Goal: Task Accomplishment & Management: Use online tool/utility

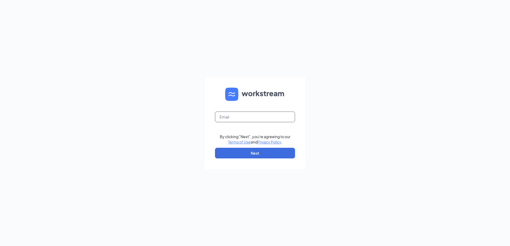
click at [270, 115] on input "text" at bounding box center [255, 117] width 80 height 11
type input "loginaccess15+jdb@analytix.com"
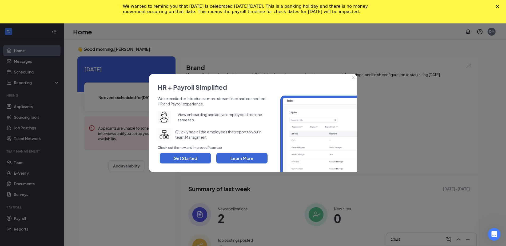
click at [353, 78] on icon "Close" at bounding box center [353, 78] width 3 height 3
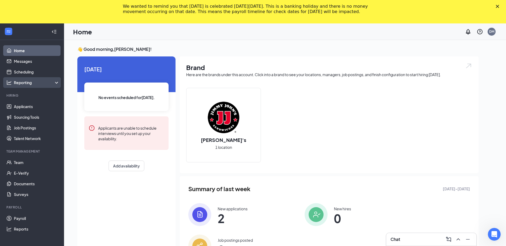
click at [36, 85] on div "Reporting" at bounding box center [37, 82] width 46 height 5
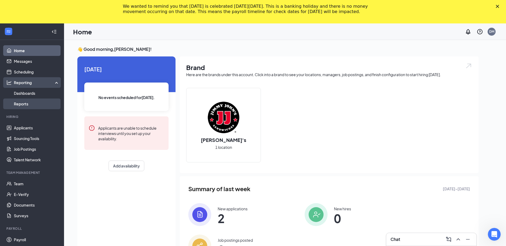
click at [33, 103] on link "Reports" at bounding box center [37, 104] width 46 height 11
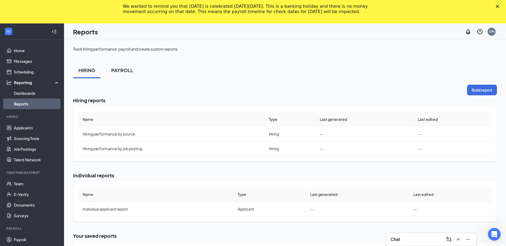
click at [120, 72] on div "PAYROLL" at bounding box center [122, 70] width 22 height 7
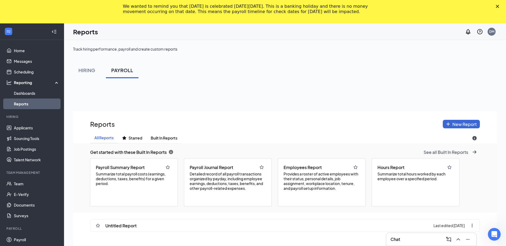
scroll to position [284, 424]
click at [219, 180] on span "Detailed record of all payroll transactions organized by payday, including empl…" at bounding box center [228, 181] width 76 height 19
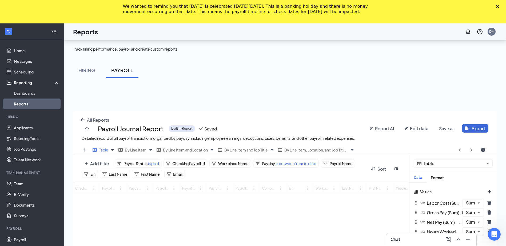
scroll to position [128, 0]
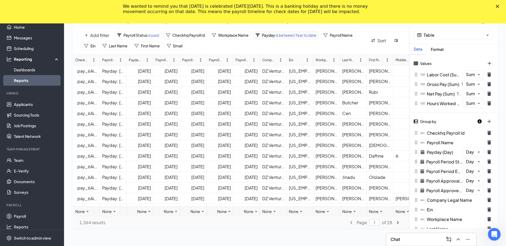
click at [296, 35] on span "is between Year to date" at bounding box center [295, 35] width 41 height 5
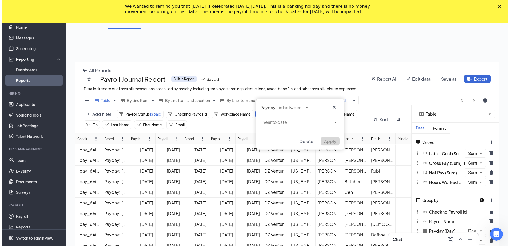
scroll to position [49, 0]
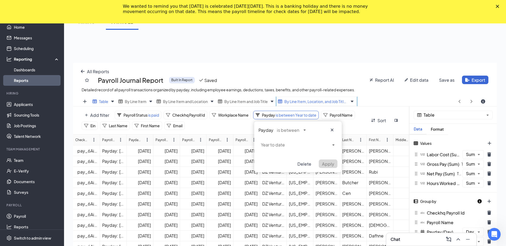
click at [316, 99] on div "By Line Item, Location, and Job Title Copy" at bounding box center [313, 101] width 70 height 7
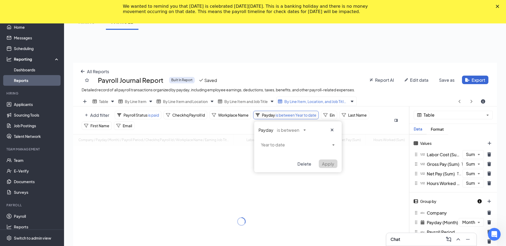
click at [290, 116] on span "is between Year to date" at bounding box center [295, 115] width 41 height 5
click at [288, 145] on div "Payday is between Year to date Delete Apply" at bounding box center [297, 147] width 87 height 51
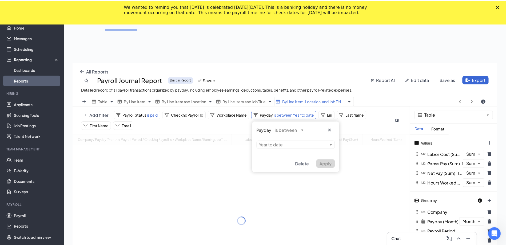
scroll to position [203, 428]
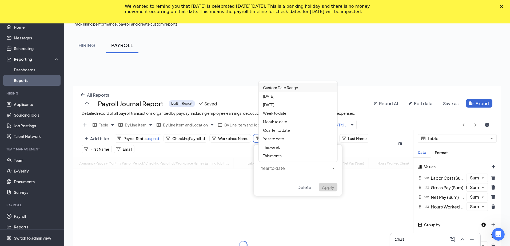
click at [282, 90] on span "Custom Date Range" at bounding box center [280, 87] width 35 height 5
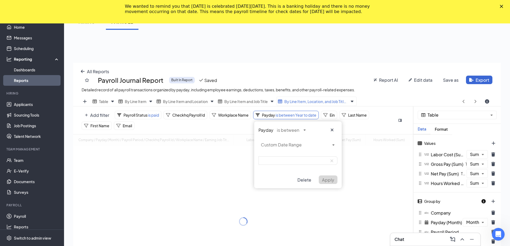
scroll to position [26454, 26233]
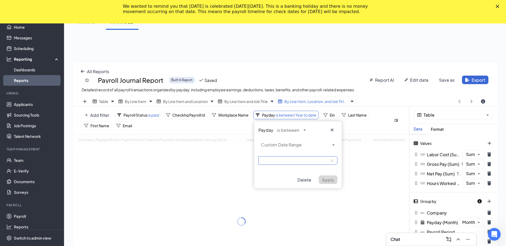
click at [280, 161] on input at bounding box center [297, 160] width 79 height 9
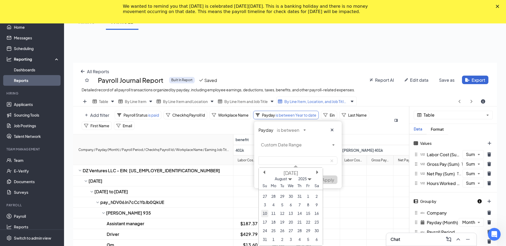
click at [265, 216] on div "10" at bounding box center [264, 213] width 7 height 7
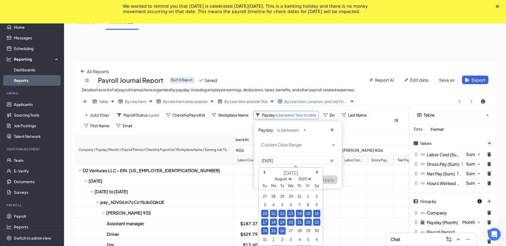
click at [282, 231] on div "26" at bounding box center [281, 230] width 7 height 7
type input "8/10/2025-8/26/2025"
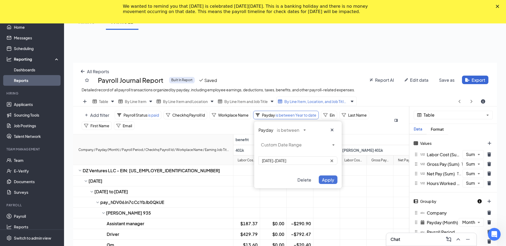
click at [329, 181] on span "Apply" at bounding box center [328, 180] width 12 height 6
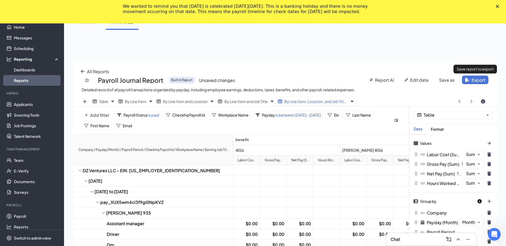
click at [476, 79] on html "Home Messages Scheduling Reporting Dashboards Reports Hiring Applicants Sourcin…" at bounding box center [253, 74] width 506 height 246
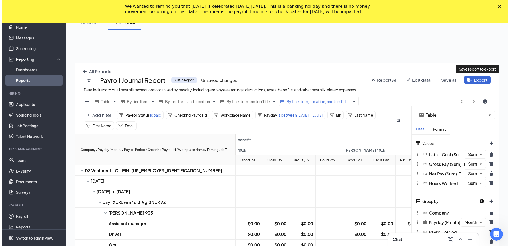
scroll to position [203, 428]
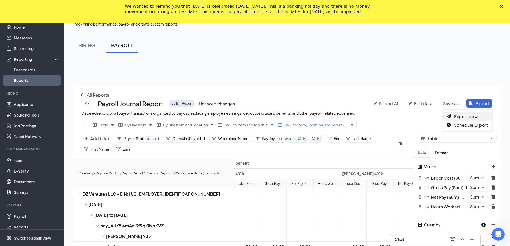
click at [474, 116] on span "Export Now" at bounding box center [466, 117] width 24 height 6
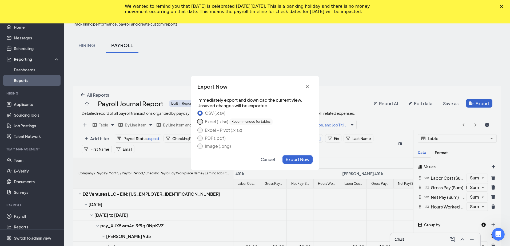
click at [200, 122] on button "Excel (.xlsx) Recommended for tables" at bounding box center [199, 121] width 5 height 5
click at [293, 163] on button "Export Now" at bounding box center [297, 159] width 30 height 9
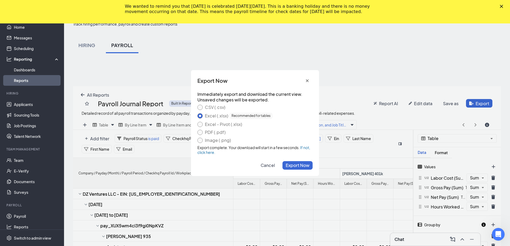
click at [270, 166] on span "Cancel" at bounding box center [267, 166] width 14 height 6
click at [421, 101] on span "Edit data" at bounding box center [423, 104] width 18 height 6
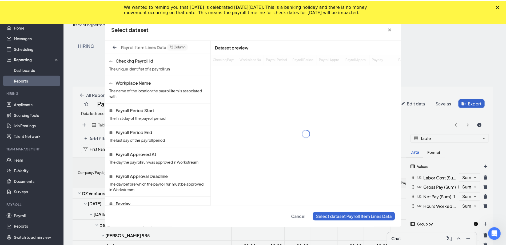
scroll to position [26454, 26233]
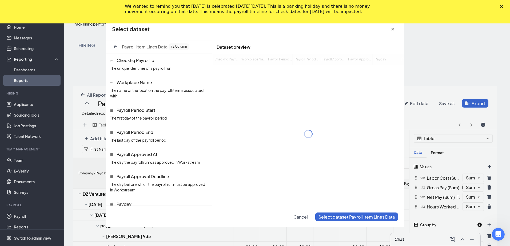
click at [503, 3] on div "We wanted to remind you that Labor Day is celebrated on Monday, September 1, 20…" at bounding box center [255, 9] width 510 height 14
click at [500, 6] on icon "Close" at bounding box center [501, 6] width 3 height 3
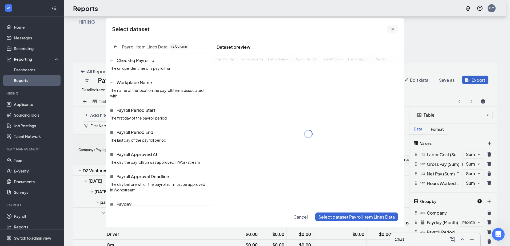
click at [392, 30] on icon "cross icon" at bounding box center [392, 29] width 3 height 3
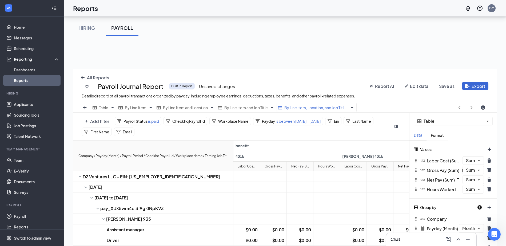
scroll to position [0, 0]
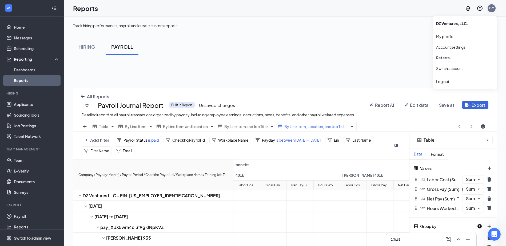
click at [492, 10] on div "DM" at bounding box center [491, 8] width 5 height 5
click at [449, 68] on link "Switch account" at bounding box center [449, 68] width 27 height 5
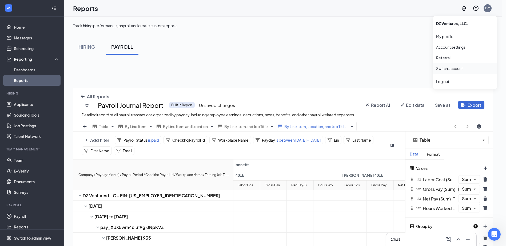
scroll to position [26454, 26237]
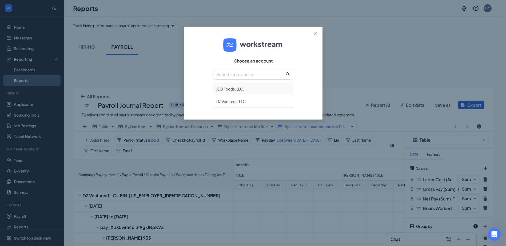
click at [235, 89] on div "JDB Foods, LLC." at bounding box center [253, 89] width 80 height 13
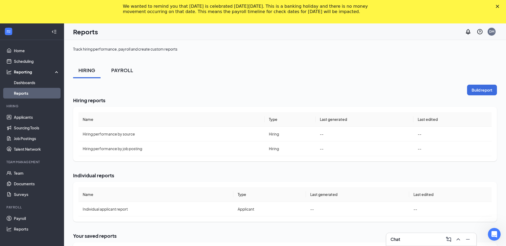
click at [119, 71] on div "PAYROLL" at bounding box center [122, 70] width 22 height 7
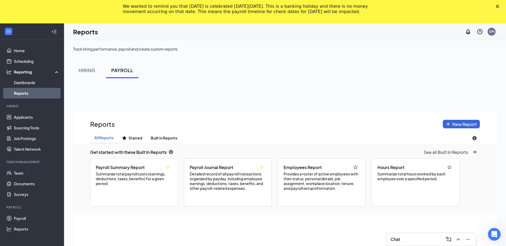
scroll to position [284, 424]
click at [230, 184] on span "Detailed record of all payroll transactions organized by payday, including empl…" at bounding box center [228, 181] width 76 height 19
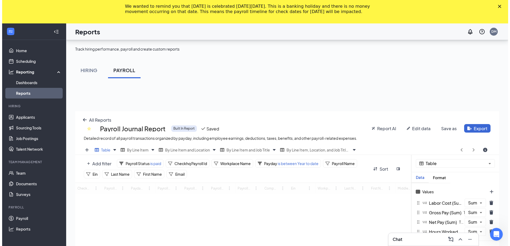
scroll to position [107, 0]
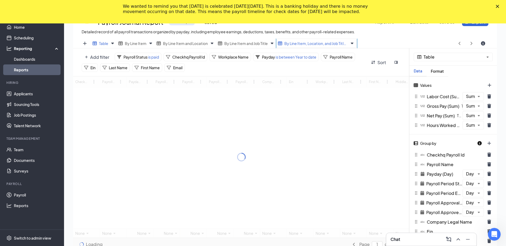
click at [313, 45] on span "By Line Item, Location, and Job Title Copy" at bounding box center [315, 43] width 63 height 5
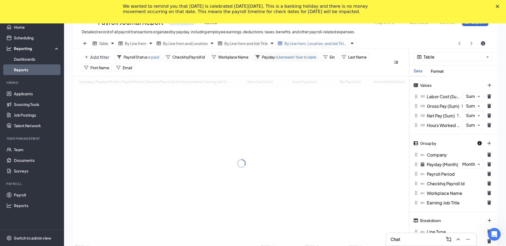
click at [289, 59] on span "is between Year to date" at bounding box center [295, 57] width 41 height 5
click at [286, 89] on div "Payday is between Year to date Delete Apply" at bounding box center [297, 88] width 87 height 51
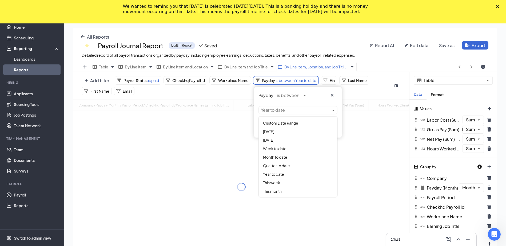
scroll to position [203, 428]
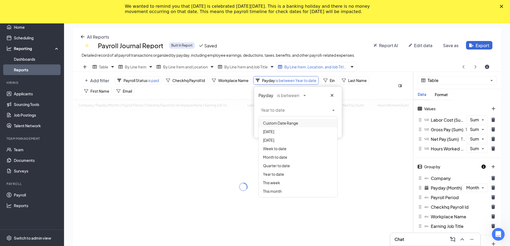
click at [285, 124] on span "Custom Date Range" at bounding box center [280, 123] width 35 height 5
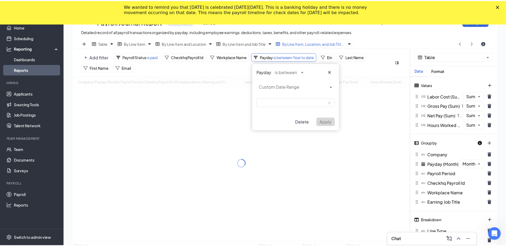
scroll to position [26454, 26233]
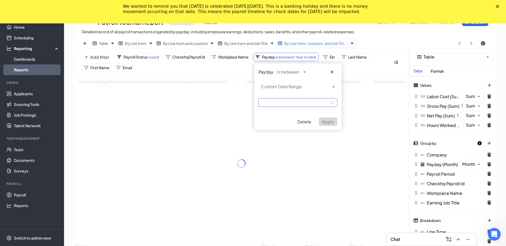
click at [276, 104] on input at bounding box center [297, 102] width 79 height 9
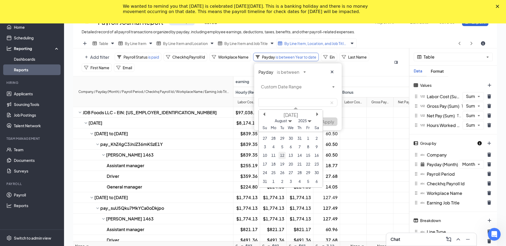
click at [281, 157] on div "12" at bounding box center [281, 155] width 7 height 7
click at [289, 172] on div "27" at bounding box center [290, 172] width 7 height 7
type input "8/12/2025-8/27/2025"
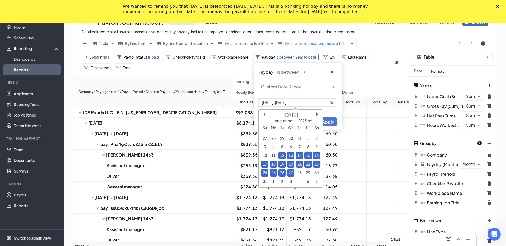
click at [325, 123] on span "Apply" at bounding box center [328, 122] width 12 height 6
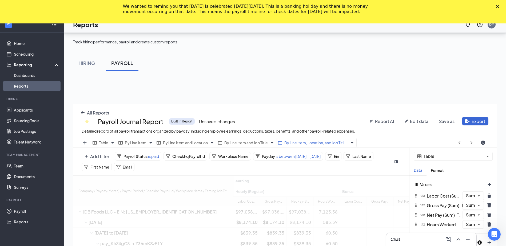
scroll to position [0, 0]
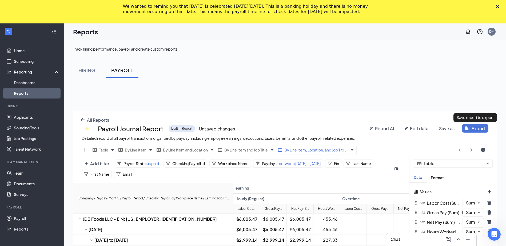
click at [476, 128] on html "Home Scheduling Reporting Dashboards Reports Hiring Applicants Sourcing Tools J…" at bounding box center [253, 123] width 506 height 246
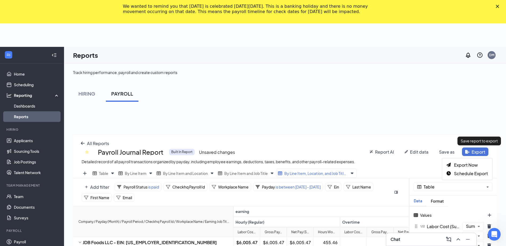
scroll to position [203, 428]
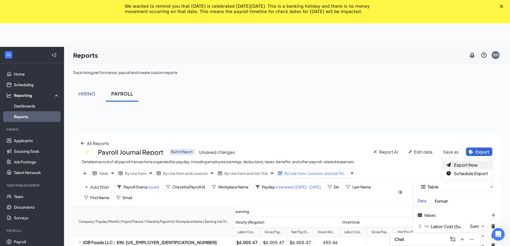
click at [458, 163] on span "Export Now" at bounding box center [466, 165] width 24 height 6
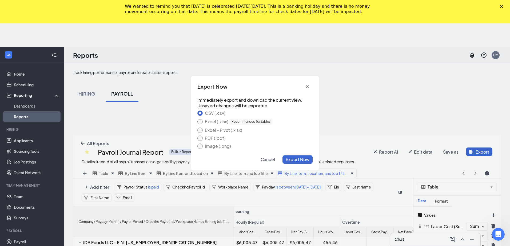
click at [207, 120] on div "Excel (.xlsx) Recommended for tables" at bounding box center [239, 122] width 68 height 6
click at [203, 120] on button "Excel (.xlsx) Recommended for tables" at bounding box center [199, 121] width 5 height 5
click at [299, 161] on span "Export Now" at bounding box center [297, 160] width 24 height 6
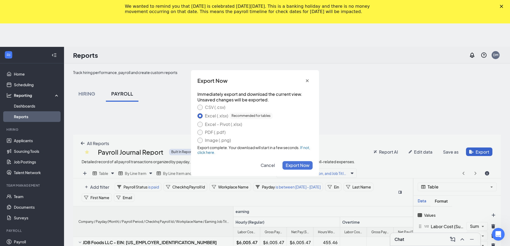
click at [502, 7] on icon "Close" at bounding box center [501, 6] width 3 height 3
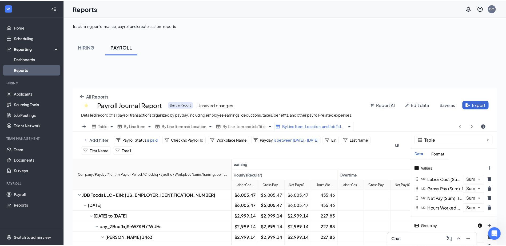
scroll to position [26454, 26233]
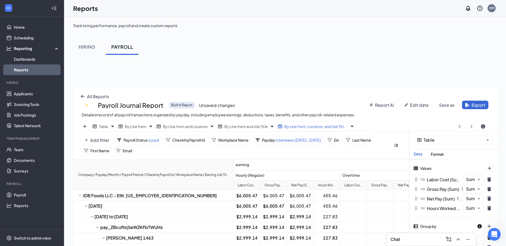
click at [489, 10] on div "DM" at bounding box center [491, 8] width 5 height 5
drag, startPoint x: 443, startPoint y: 81, endPoint x: 398, endPoint y: 60, distance: 50.1
click at [443, 81] on div "Log out" at bounding box center [465, 81] width 58 height 5
